Goal: Information Seeking & Learning: Learn about a topic

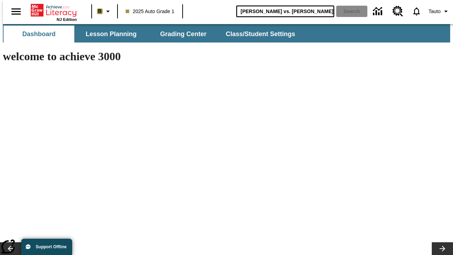
type input "[PERSON_NAME] vs. [PERSON_NAME]"
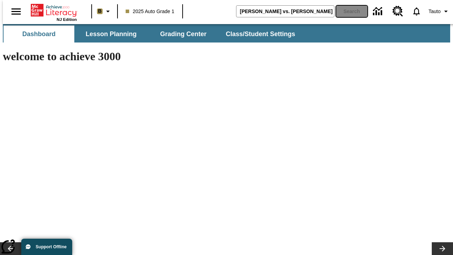
click at [348, 11] on button "Search" at bounding box center [351, 11] width 31 height 11
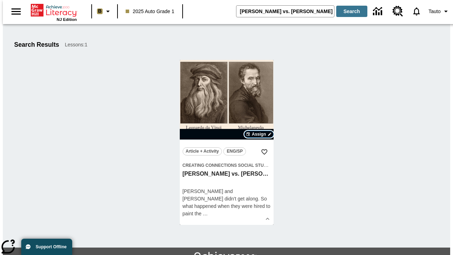
click at [259, 134] on span "Assign" at bounding box center [259, 134] width 14 height 6
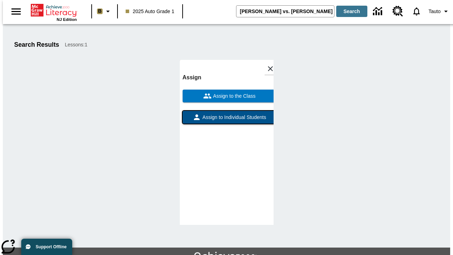
click at [227, 114] on span "Assign to Individual Students" at bounding box center [233, 117] width 65 height 7
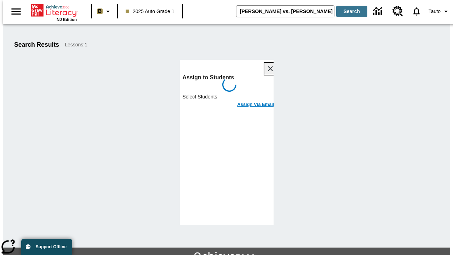
scroll to position [39, 0]
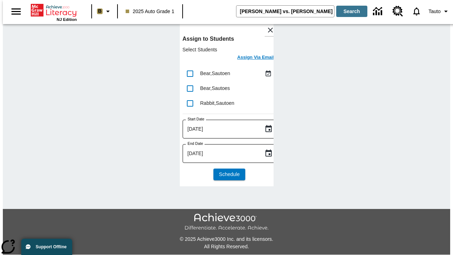
click at [250, 58] on h6 "Assign Via Email" at bounding box center [255, 57] width 37 height 8
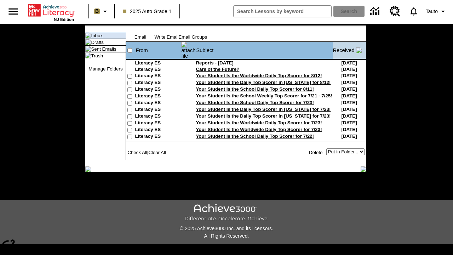
click at [97, 52] on link "Sent Emails" at bounding box center [103, 48] width 25 height 5
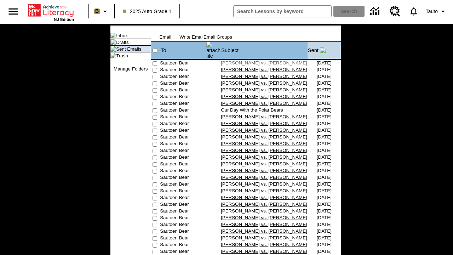
click at [244, 60] on link "[PERSON_NAME] vs. [PERSON_NAME]" at bounding box center [264, 62] width 86 height 5
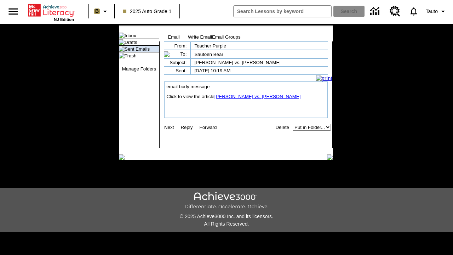
click at [253, 99] on link "[PERSON_NAME] vs. [PERSON_NAME]" at bounding box center [258, 96] width 86 height 5
